Goal: Find specific fact: Find specific fact

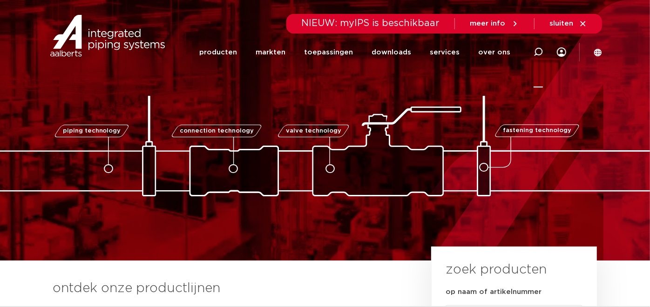
click at [538, 55] on icon at bounding box center [537, 52] width 11 height 11
paste input "0893706"
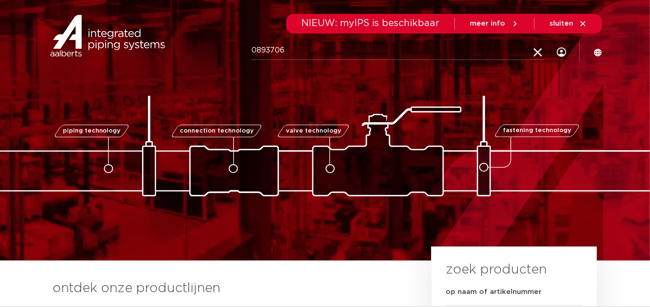
type input "0893706"
click button "Zoeken" at bounding box center [0, 0] width 0 height 0
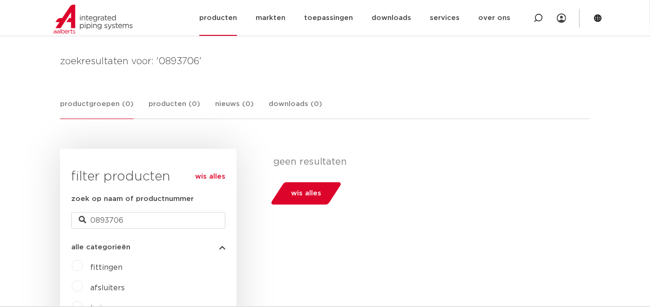
scroll to position [103, 0]
